Goal: Task Accomplishment & Management: Use online tool/utility

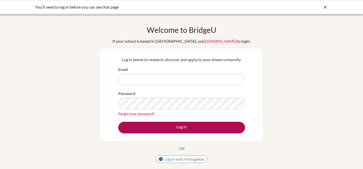
type input "guidance@ecaspain.com"
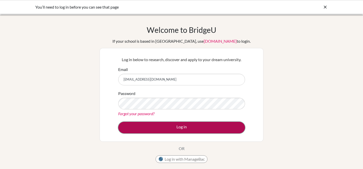
click at [180, 125] on button "Log in" at bounding box center [181, 128] width 127 height 12
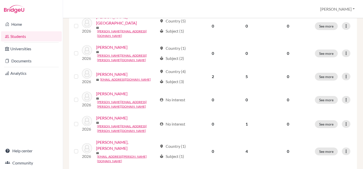
scroll to position [205, 0]
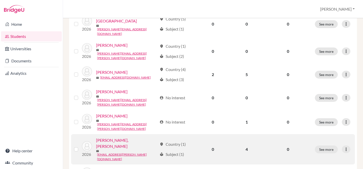
click at [121, 137] on link "[PERSON_NAME], [PERSON_NAME]" at bounding box center [126, 143] width 61 height 12
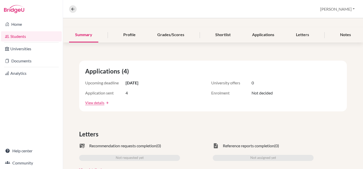
scroll to position [59, 0]
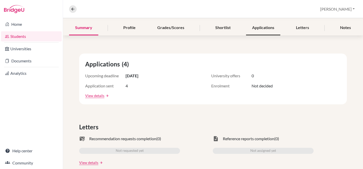
click at [257, 31] on div "Applications" at bounding box center [263, 27] width 34 height 15
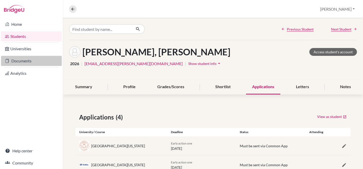
click at [17, 61] on link "Documents" at bounding box center [31, 61] width 61 height 10
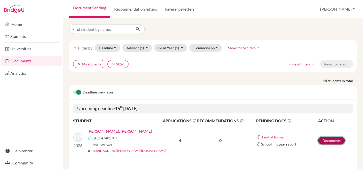
click at [333, 139] on link "Documents" at bounding box center [331, 140] width 27 height 8
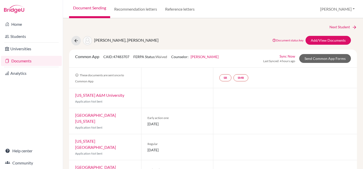
scroll to position [5, 0]
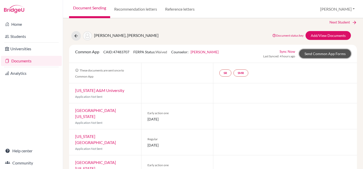
click at [335, 54] on link "Send Common App Forms" at bounding box center [325, 53] width 52 height 9
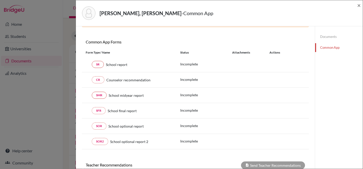
scroll to position [45, 0]
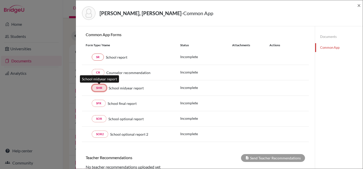
click at [98, 86] on link "SMR" at bounding box center [99, 87] width 15 height 7
click at [331, 38] on link "Documents" at bounding box center [339, 36] width 48 height 9
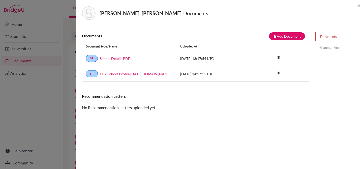
click at [326, 49] on link "Common App" at bounding box center [339, 47] width 48 height 9
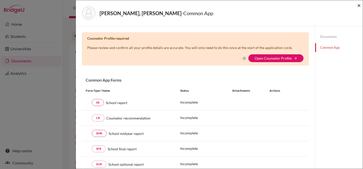
click at [360, 5] on span "×" at bounding box center [359, 5] width 4 height 7
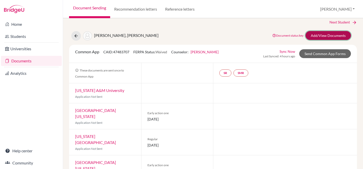
click at [333, 35] on link "Add/View Documents" at bounding box center [328, 35] width 45 height 9
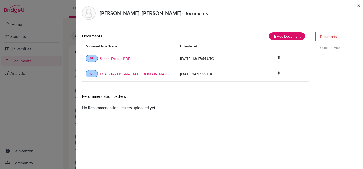
click at [358, 5] on span "×" at bounding box center [359, 5] width 4 height 7
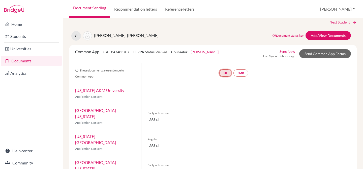
click at [225, 73] on link "SR" at bounding box center [225, 72] width 12 height 7
click at [241, 73] on link "SMR" at bounding box center [240, 72] width 15 height 7
click at [245, 56] on link "School midyear report" at bounding box center [241, 57] width 35 height 4
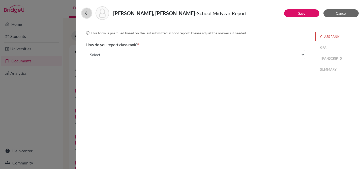
click at [85, 14] on icon at bounding box center [86, 13] width 5 height 5
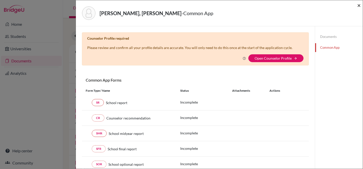
click at [358, 7] on span "×" at bounding box center [359, 5] width 4 height 7
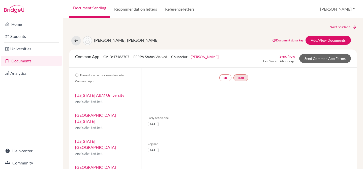
click at [100, 6] on link "Document Sending" at bounding box center [89, 9] width 41 height 18
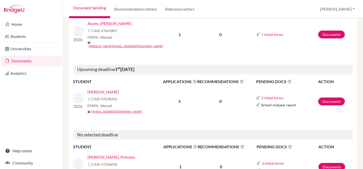
scroll to position [177, 0]
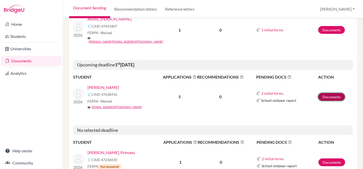
click at [332, 94] on link "Documents" at bounding box center [331, 97] width 27 height 8
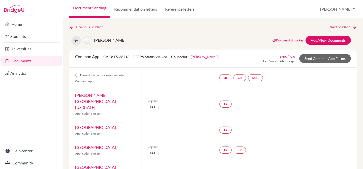
click at [98, 9] on link "Document Sending" at bounding box center [89, 9] width 41 height 18
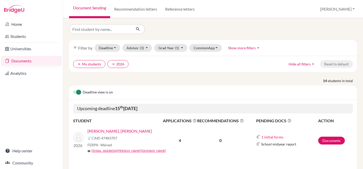
click at [187, 89] on div "Deadline view is on" at bounding box center [213, 92] width 288 height 14
